Goal: Task Accomplishment & Management: Manage account settings

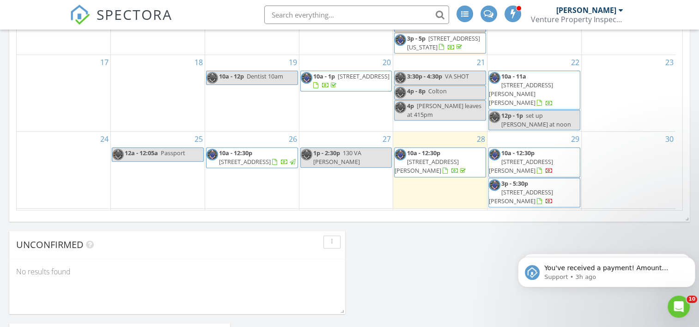
scroll to position [1063, 713]
click at [436, 250] on span "5013 Rimers Dr, Jackson 49201" at bounding box center [427, 258] width 64 height 17
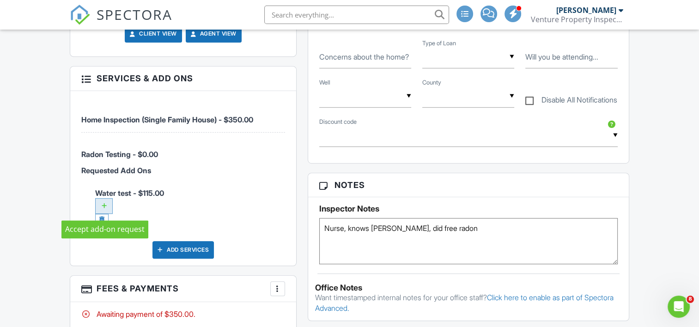
click at [106, 203] on div at bounding box center [104, 206] width 18 height 16
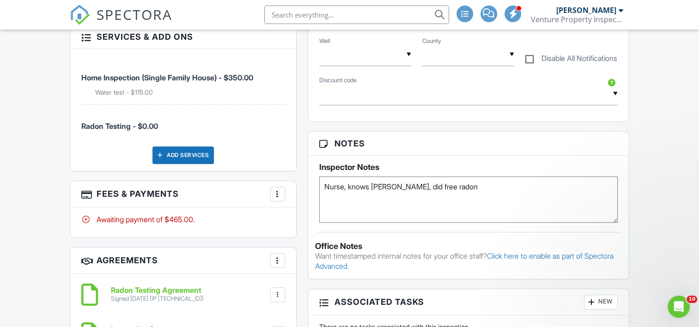
click at [466, 187] on textarea "Nurse, knows Karyn, did free radon" at bounding box center [468, 200] width 298 height 46
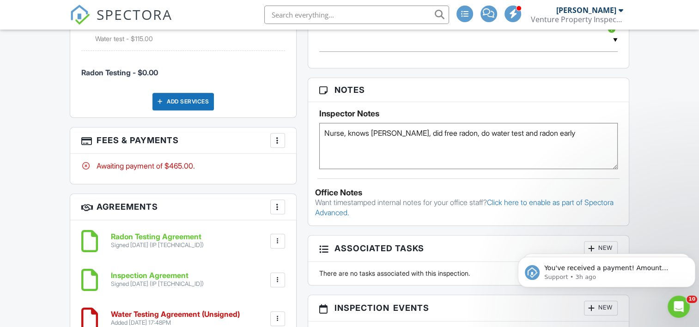
scroll to position [693, 0]
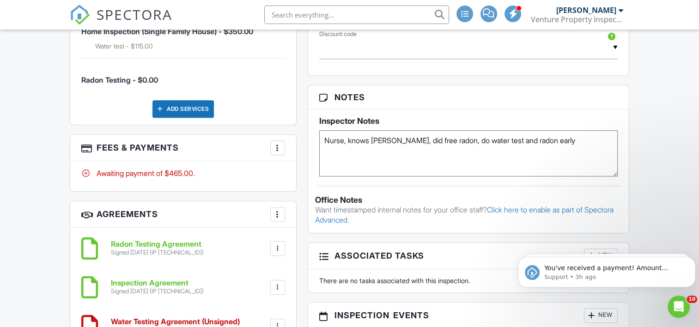
type textarea "Nurse, knows Karyn, did free radon, do water test and radon early"
click at [647, 129] on div "Dashboard Templates Contacts Metrics Automations (Basic) Automations (Adv) Adva…" at bounding box center [349, 99] width 699 height 1526
click at [51, 146] on div "Dashboard Templates Contacts Metrics Automations (Basic) Automations (Adv) Adva…" at bounding box center [349, 99] width 699 height 1526
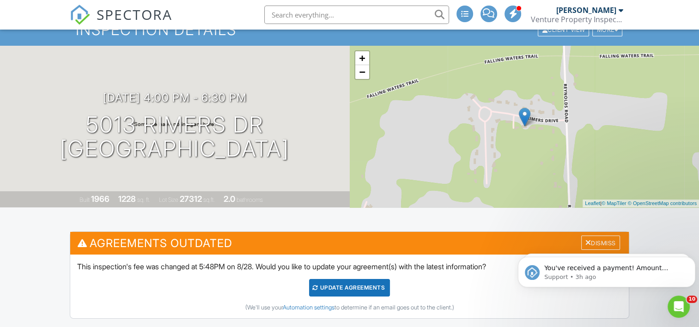
scroll to position [0, 0]
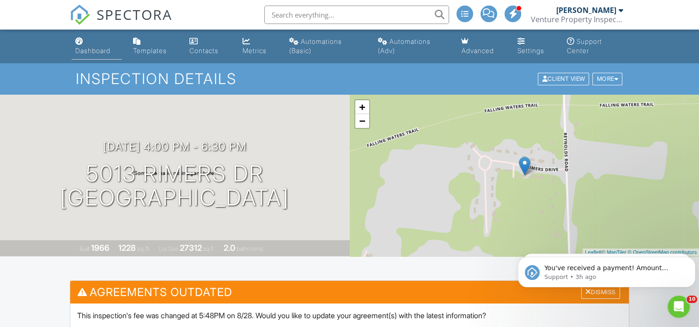
click at [100, 51] on div "Dashboard" at bounding box center [92, 51] width 35 height 8
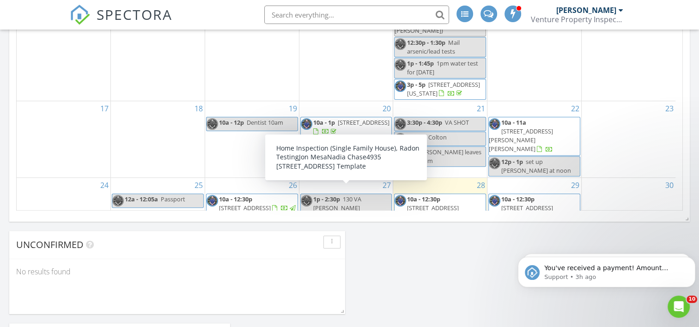
scroll to position [180, 0]
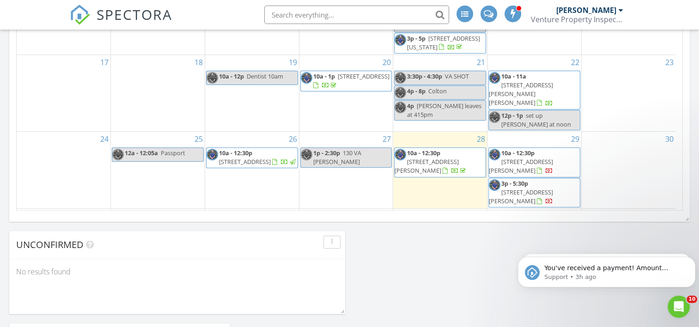
click at [434, 250] on span "5013 Rimers Dr, Jackson 49201" at bounding box center [427, 258] width 64 height 17
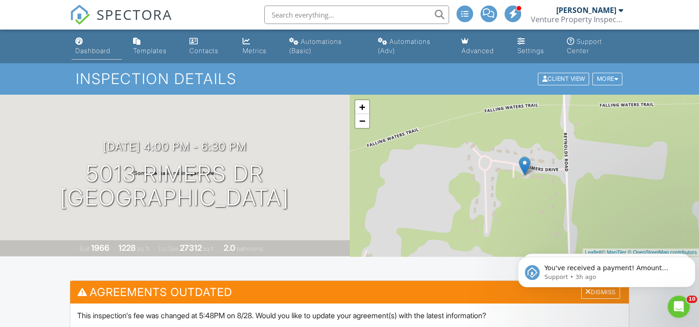
click at [92, 49] on div "Dashboard" at bounding box center [92, 51] width 35 height 8
